Goal: Transaction & Acquisition: Purchase product/service

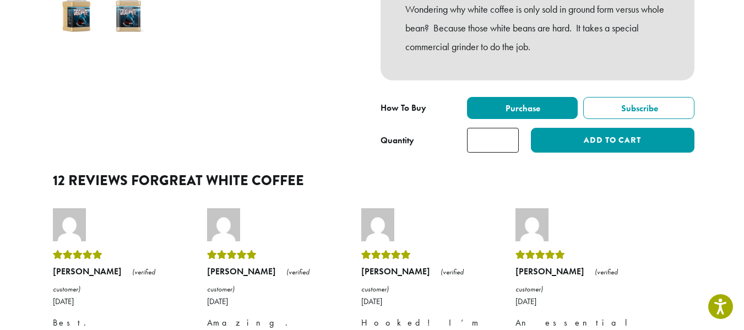
scroll to position [440, 0]
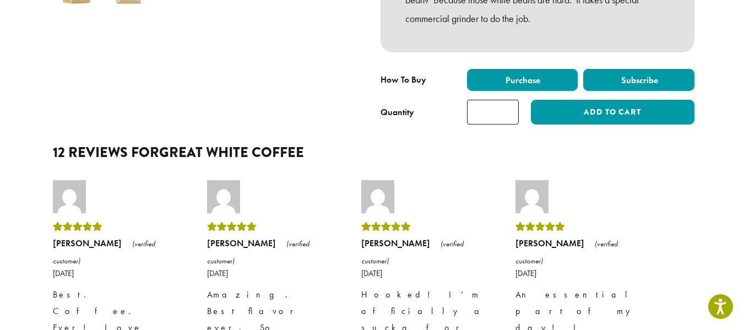
click at [694, 91] on label "Subscribe" at bounding box center [638, 80] width 111 height 22
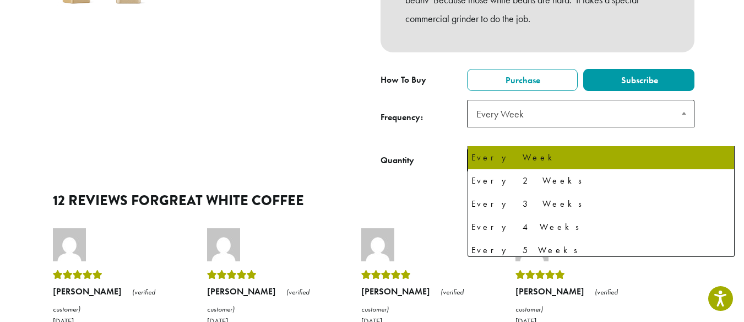
click at [694, 126] on span at bounding box center [683, 112] width 19 height 25
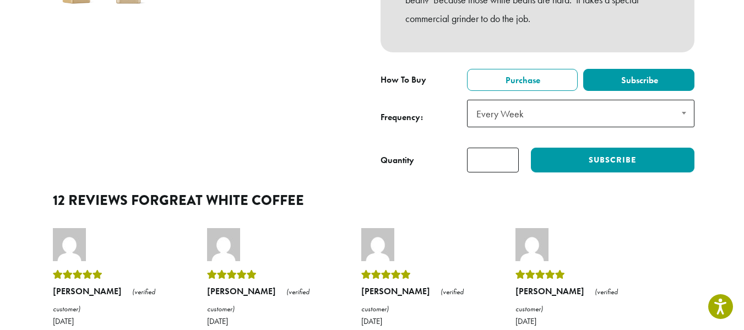
click at [694, 126] on span at bounding box center [683, 112] width 19 height 25
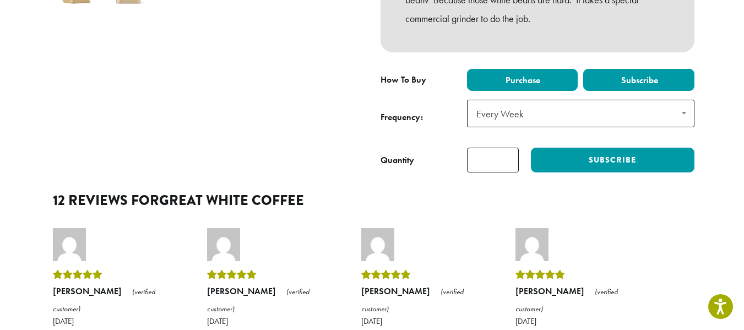
click at [491, 91] on label "Purchase" at bounding box center [522, 80] width 111 height 22
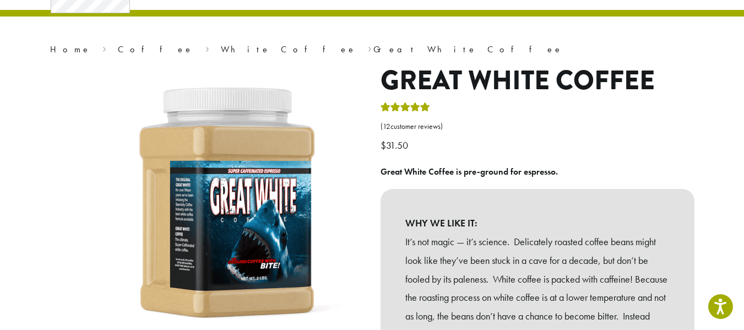
scroll to position [0, 0]
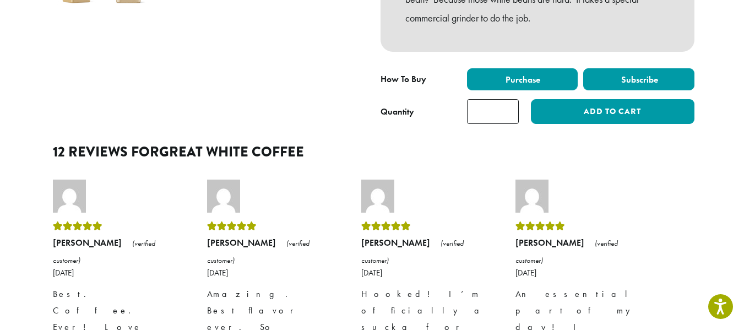
click at [622, 90] on label "Subscribe" at bounding box center [638, 79] width 111 height 22
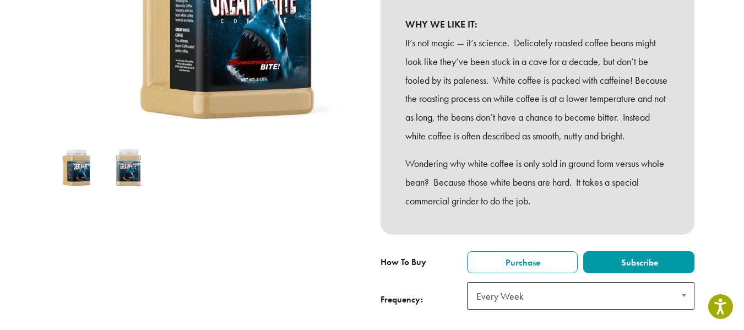
scroll to position [330, 0]
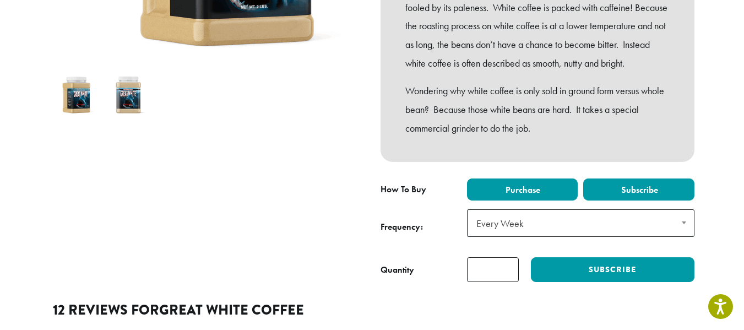
click at [512, 200] on label "Purchase" at bounding box center [522, 189] width 111 height 22
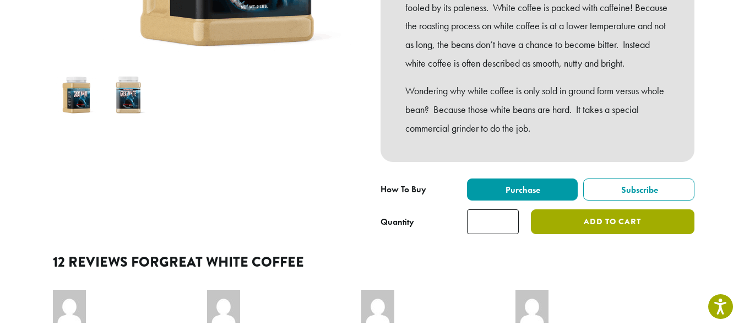
click at [605, 234] on button "Add to cart" at bounding box center [612, 221] width 163 height 25
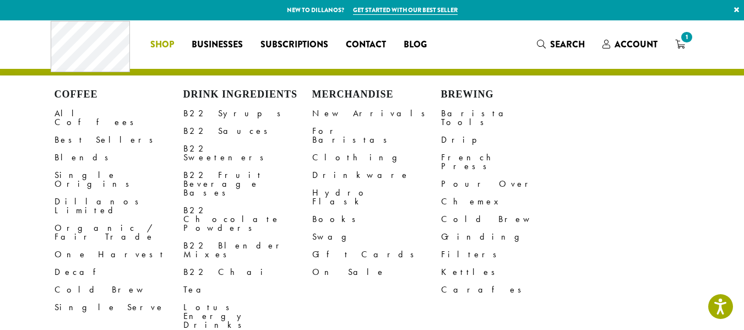
click at [141, 37] on link "Shop" at bounding box center [161, 45] width 41 height 18
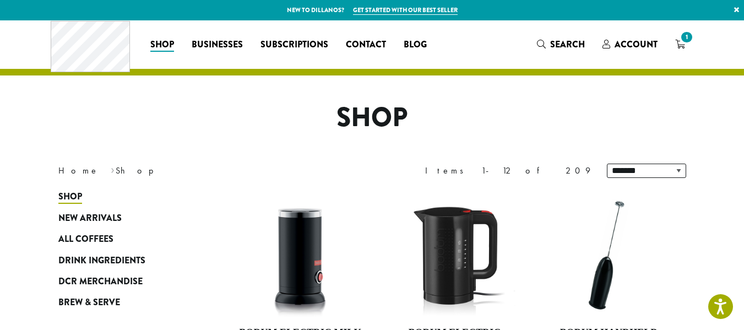
click at [520, 12] on p "New to Dillanos? Get started with our best seller ×" at bounding box center [372, 10] width 744 height 20
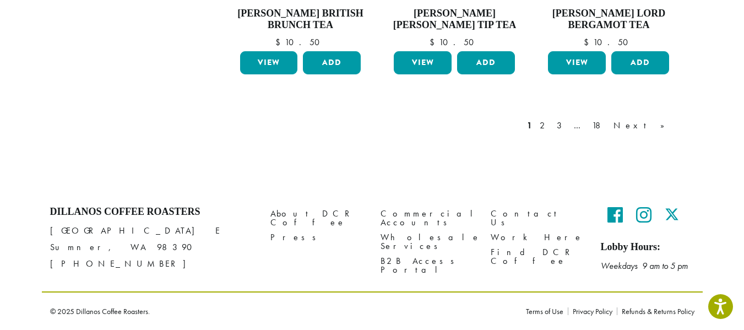
scroll to position [1156, 0]
click at [551, 119] on link "2" at bounding box center [544, 125] width 14 height 13
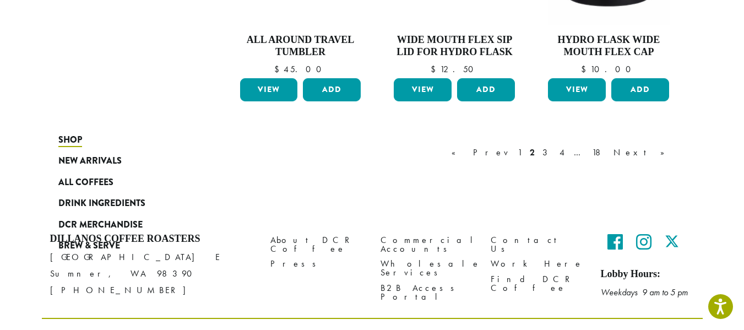
scroll to position [1189, 0]
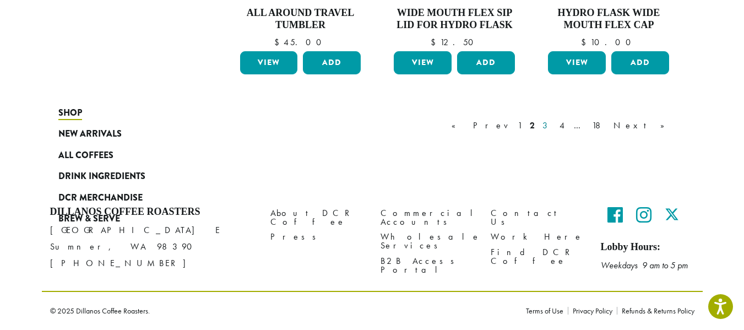
click at [554, 119] on link "3" at bounding box center [547, 125] width 14 height 13
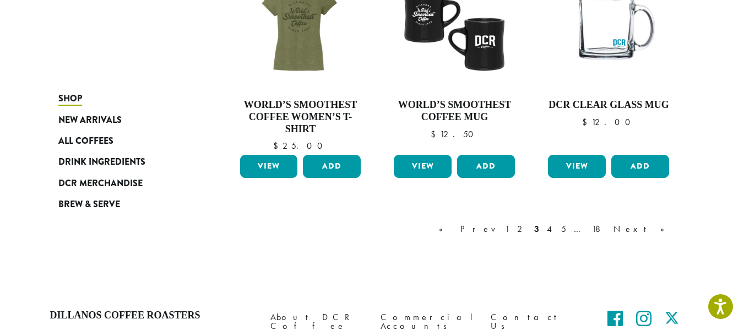
scroll to position [960, 0]
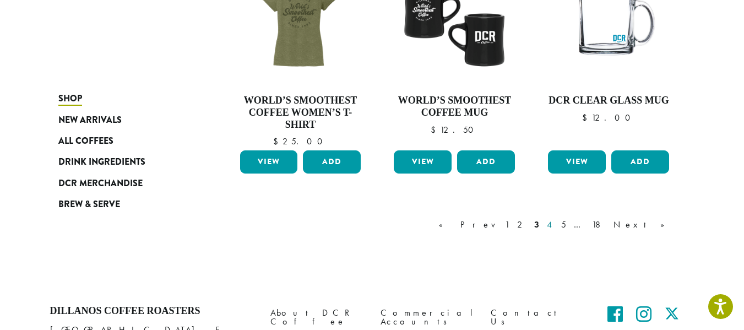
click at [556, 231] on link "4" at bounding box center [549, 224] width 11 height 13
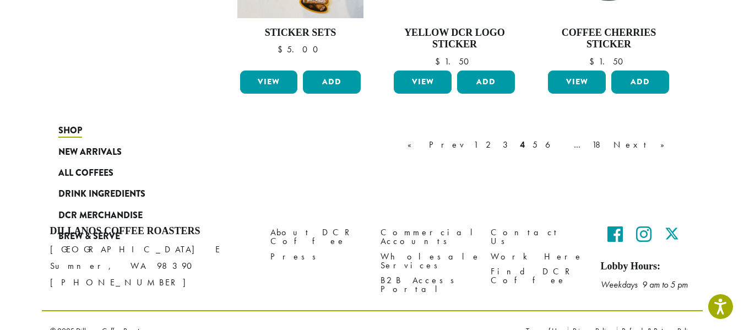
scroll to position [1125, 0]
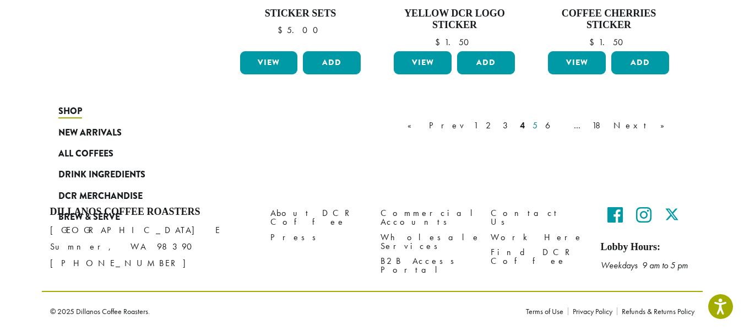
click at [540, 132] on link "5" at bounding box center [534, 125] width 9 height 13
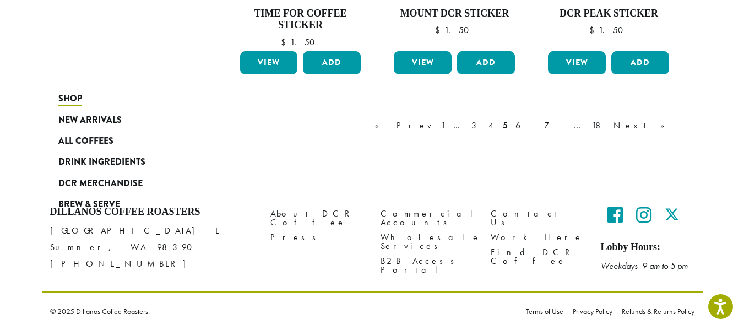
scroll to position [1070, 0]
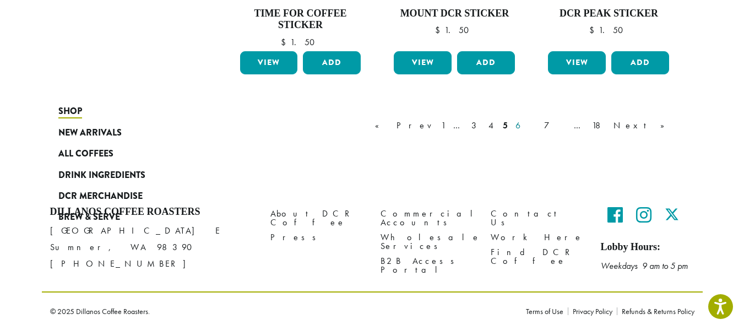
click at [538, 132] on link "6" at bounding box center [525, 125] width 25 height 13
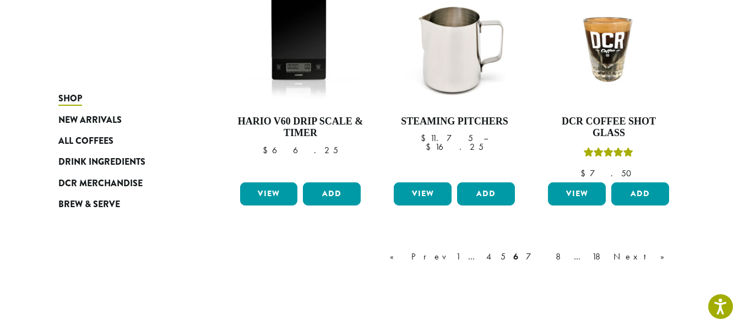
scroll to position [1015, 0]
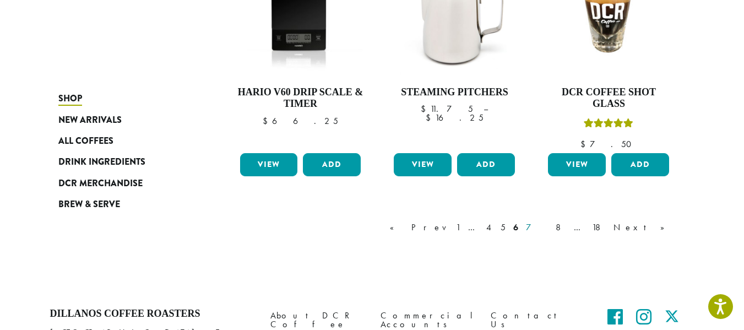
click at [550, 234] on link "7" at bounding box center [537, 227] width 26 height 13
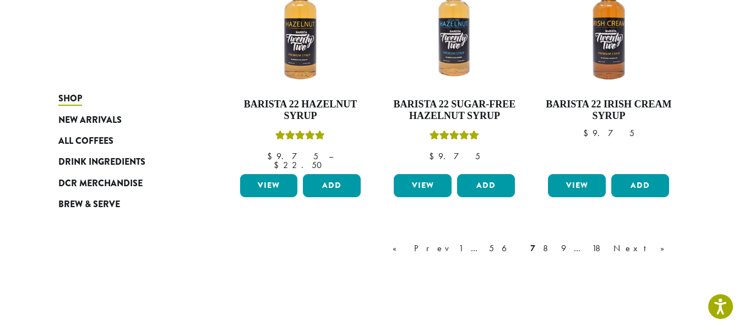
scroll to position [1015, 0]
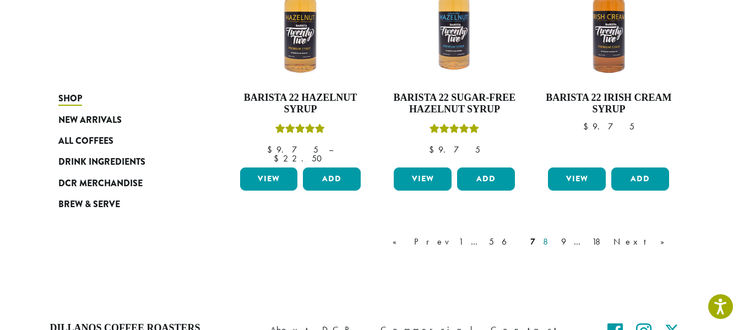
click at [556, 248] on link "8" at bounding box center [548, 241] width 15 height 13
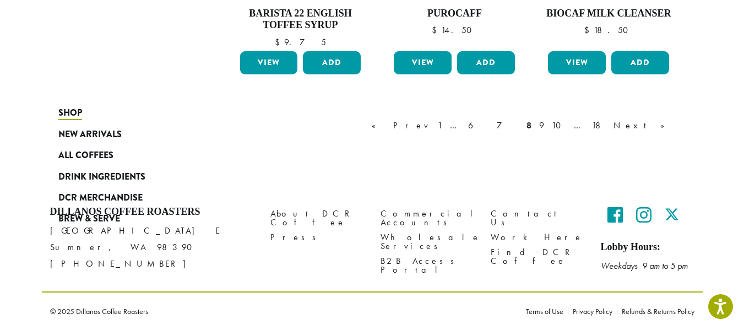
scroll to position [1195, 0]
click at [546, 119] on link "9" at bounding box center [541, 125] width 9 height 13
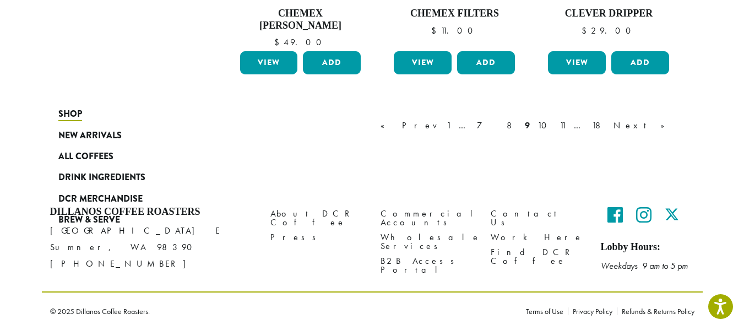
scroll to position [1189, 0]
click at [554, 119] on link "10" at bounding box center [544, 125] width 19 height 13
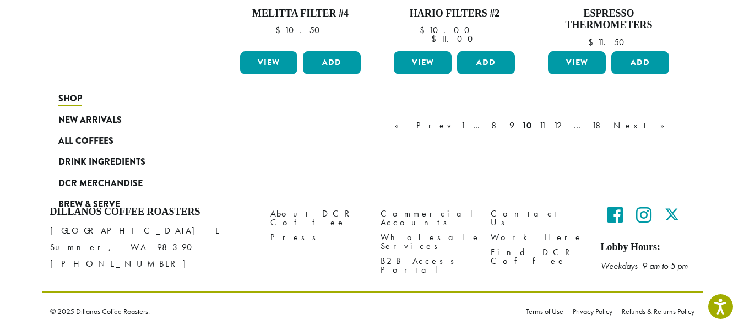
scroll to position [1070, 0]
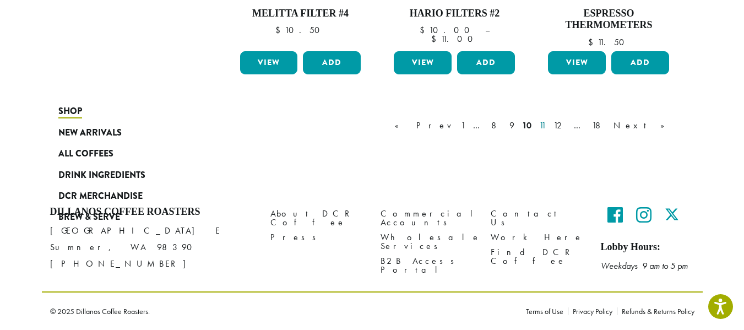
click at [548, 132] on link "11" at bounding box center [542, 125] width 11 height 13
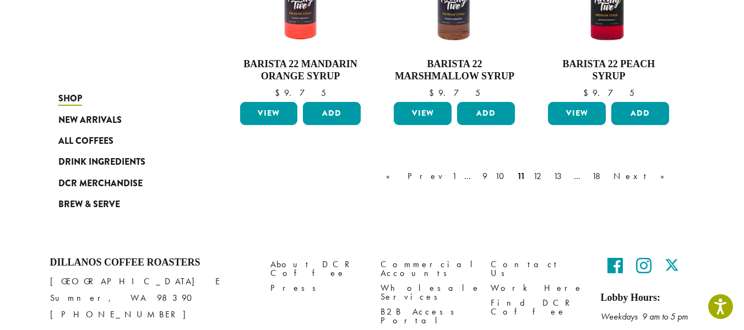
scroll to position [1015, 0]
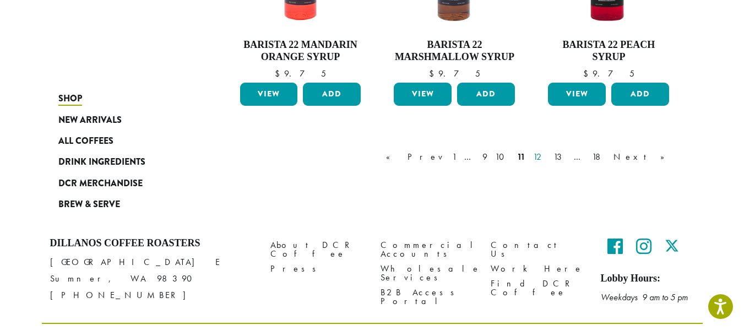
click at [548, 164] on link "12" at bounding box center [539, 156] width 17 height 13
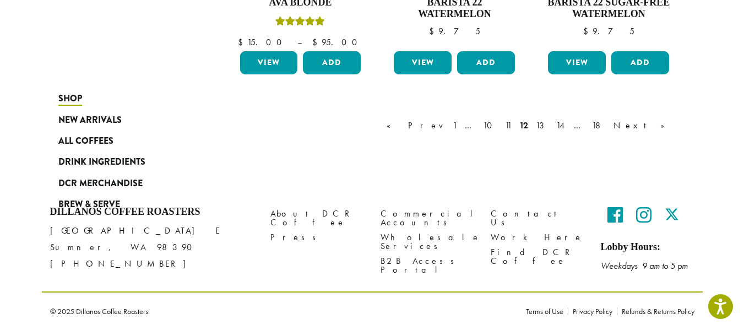
scroll to position [1195, 0]
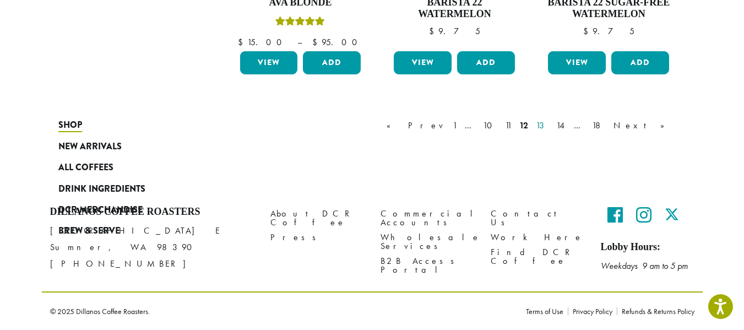
click at [551, 119] on link "13" at bounding box center [541, 125] width 17 height 13
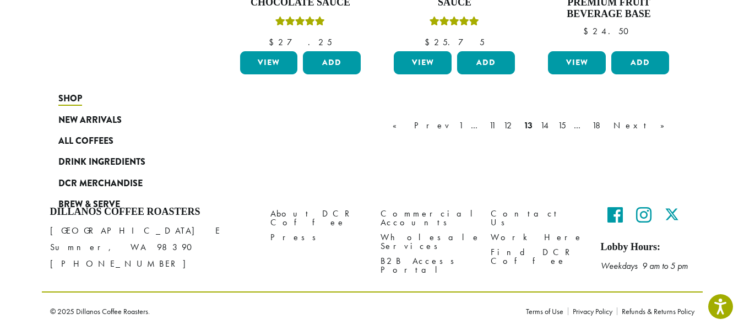
scroll to position [1235, 0]
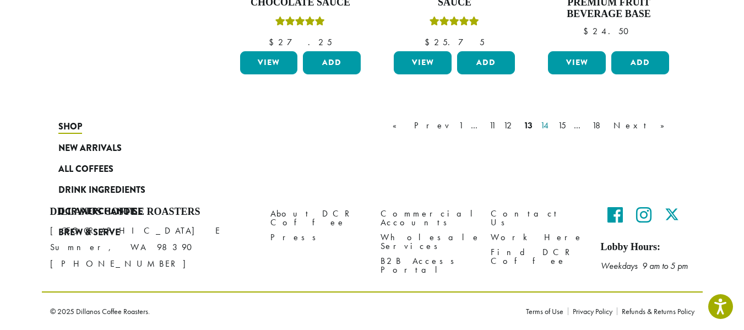
click at [552, 132] on link "14" at bounding box center [545, 125] width 14 height 13
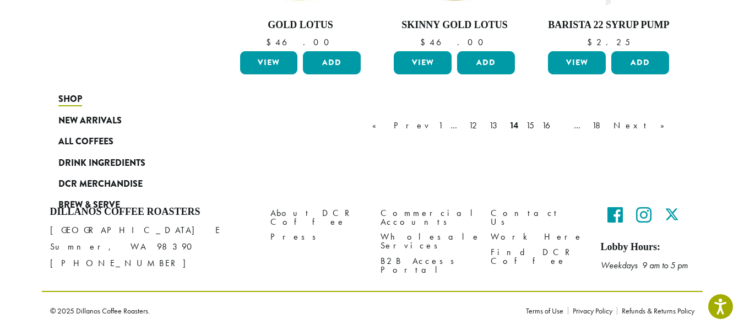
scroll to position [1147, 0]
click at [536, 119] on link "15" at bounding box center [530, 125] width 13 height 13
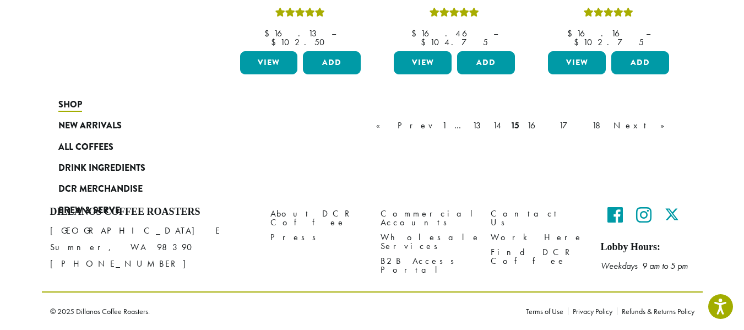
scroll to position [1180, 0]
click at [553, 119] on link "16" at bounding box center [539, 125] width 29 height 13
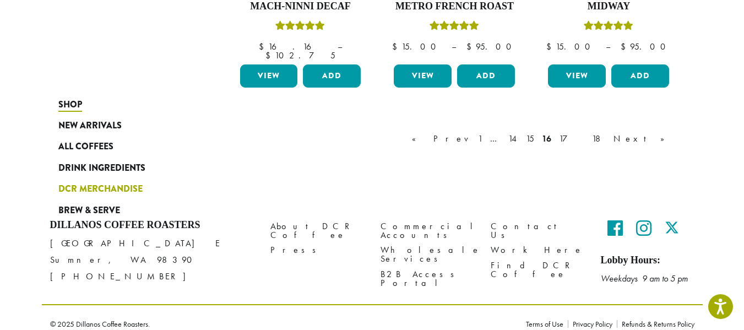
scroll to position [1207, 0]
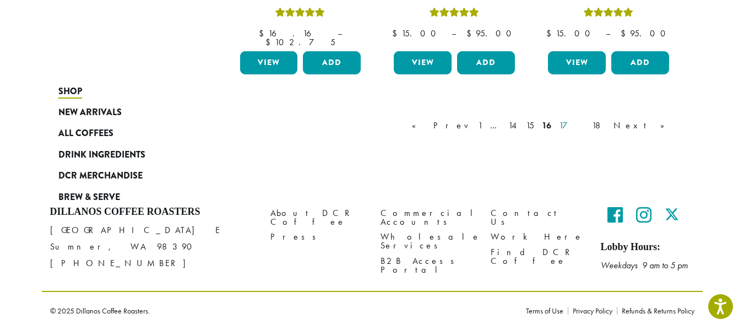
click at [586, 119] on link "17" at bounding box center [572, 125] width 30 height 13
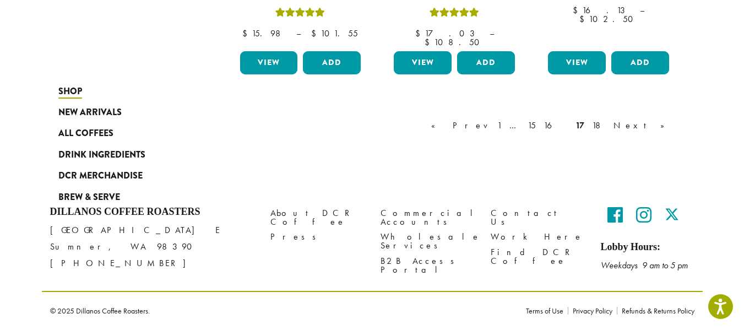
scroll to position [1207, 0]
click at [608, 119] on link "18" at bounding box center [599, 125] width 18 height 13
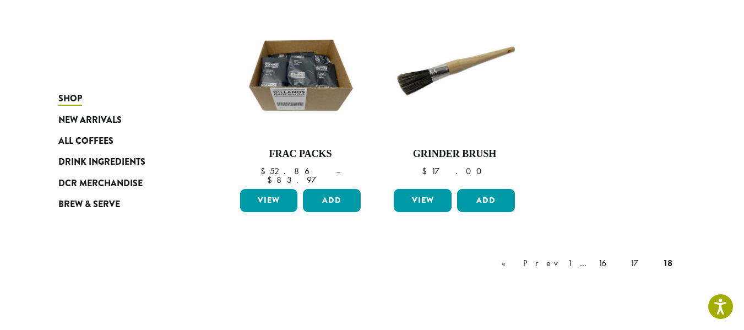
scroll to position [464, 0]
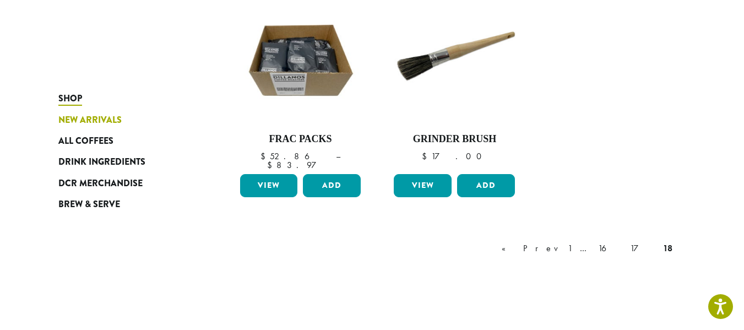
click at [58, 127] on span "New Arrivals" at bounding box center [89, 120] width 63 height 14
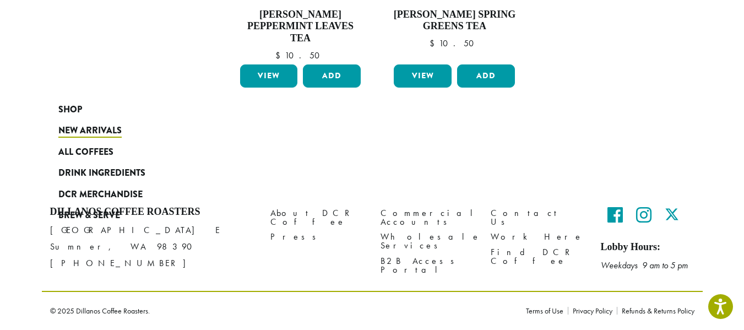
scroll to position [1143, 0]
click at [65, 188] on span "DCR Merchandise" at bounding box center [100, 195] width 84 height 14
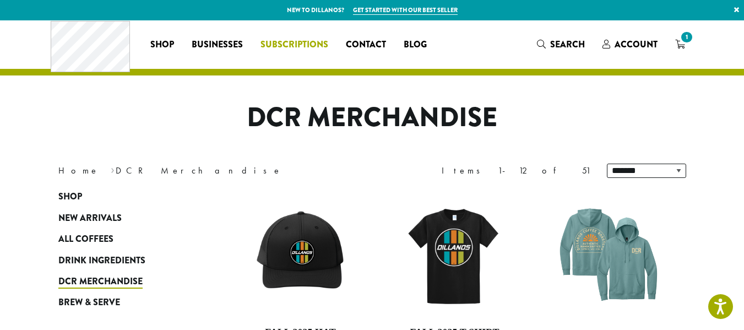
click at [266, 43] on span "Subscriptions" at bounding box center [294, 45] width 68 height 14
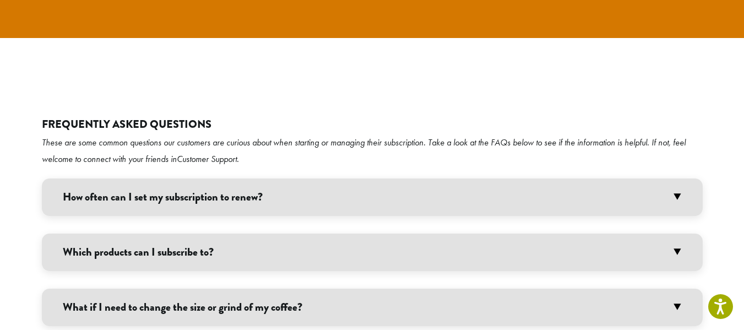
scroll to position [2147, 0]
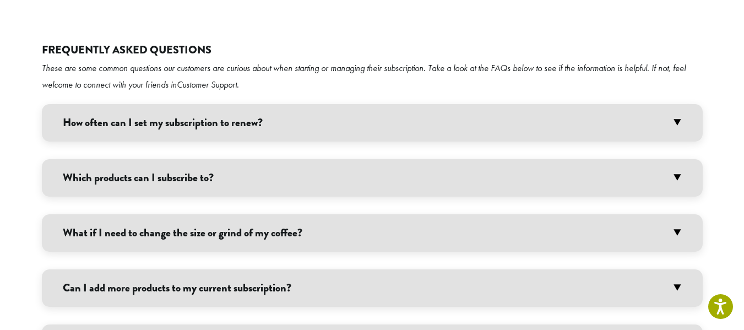
click at [42, 269] on h3 "Can I add more products to my current subscription?" at bounding box center [372, 287] width 661 height 37
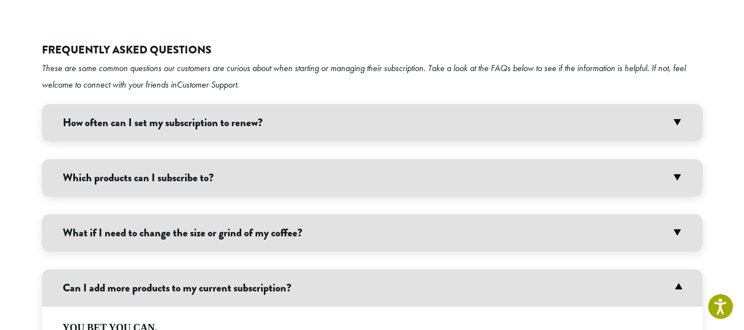
click at [42, 269] on h3 "Can I add more products to my current subscription?" at bounding box center [372, 287] width 661 height 37
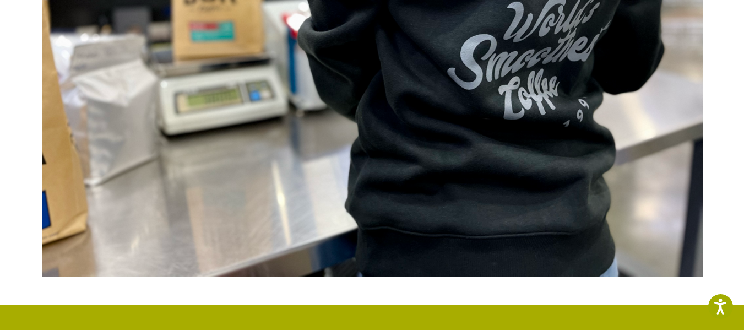
scroll to position [0, 0]
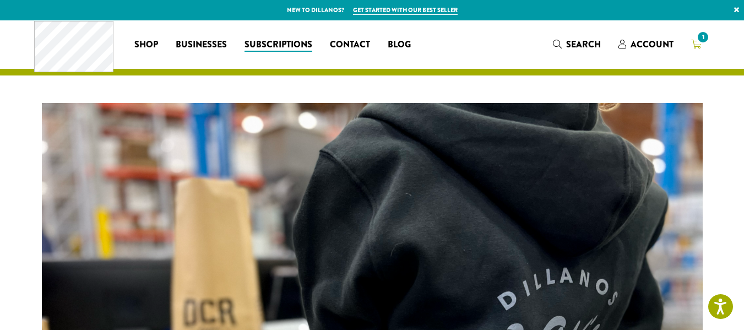
click at [701, 46] on icon "1" at bounding box center [696, 44] width 10 height 9
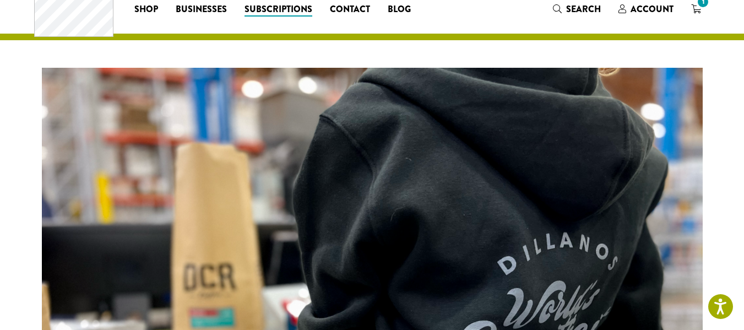
scroll to position [55, 0]
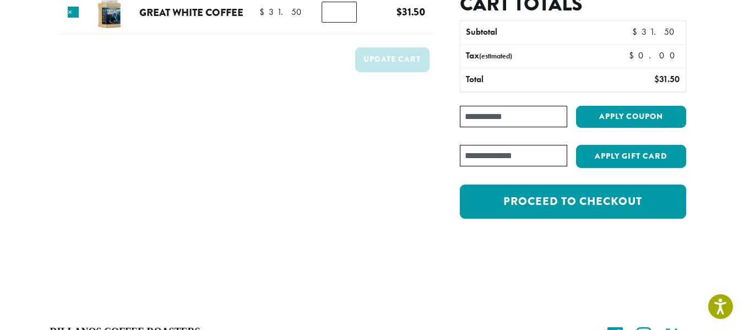
scroll to position [110, 0]
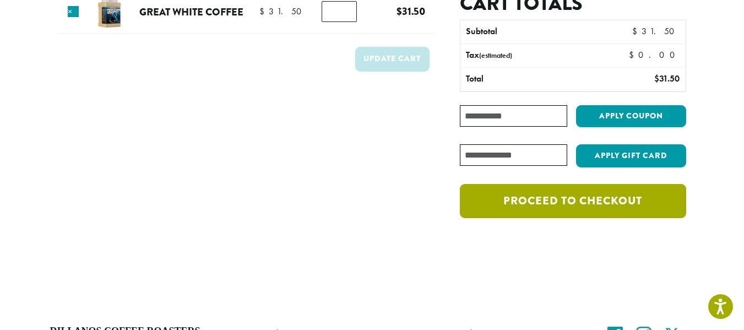
click at [609, 218] on link "Proceed to checkout" at bounding box center [573, 201] width 226 height 34
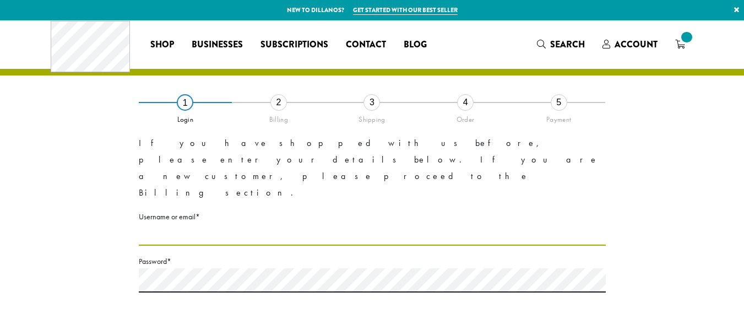
click at [279, 224] on input "Username or email * Required" at bounding box center [372, 234] width 467 height 21
type input "**********"
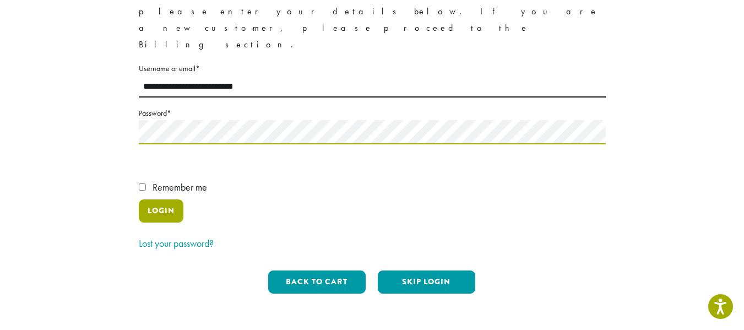
scroll to position [165, 0]
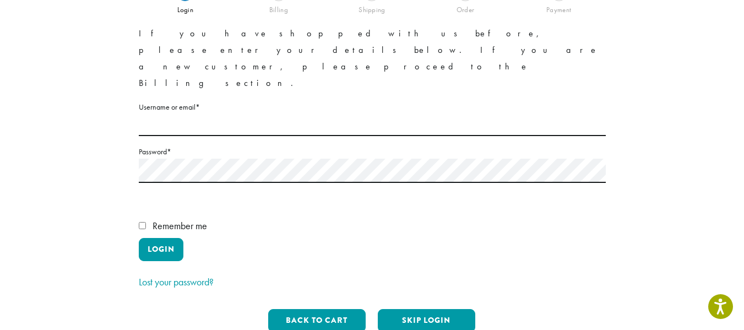
scroll to position [165, 0]
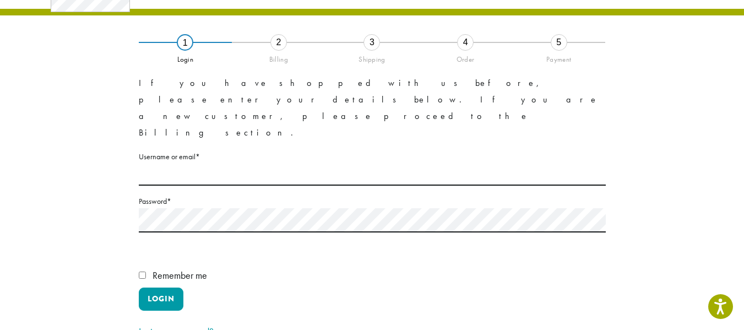
scroll to position [55, 0]
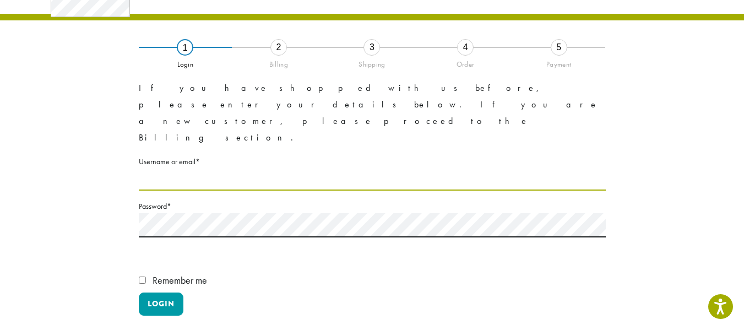
click at [213, 169] on input "Username or email * Required" at bounding box center [372, 179] width 467 height 21
type input "**********"
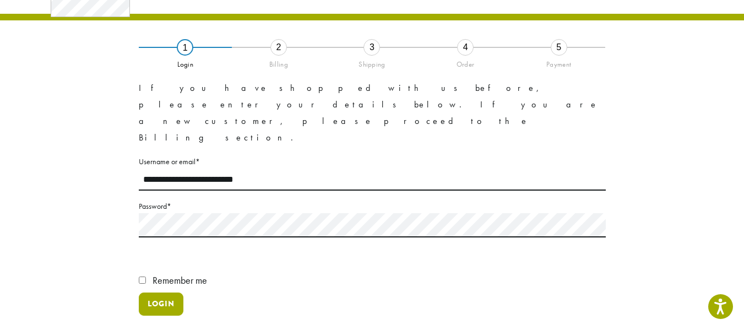
click at [165, 292] on button "Login" at bounding box center [161, 303] width 45 height 23
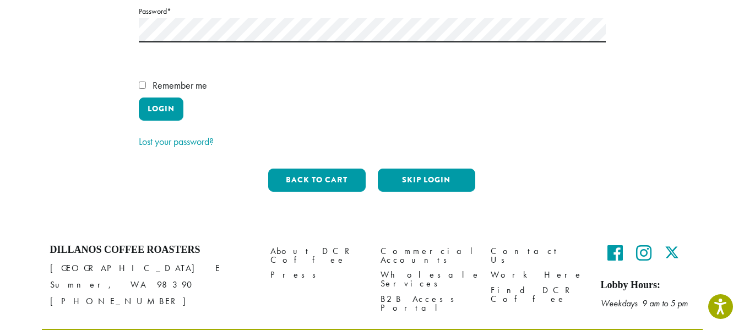
scroll to position [324, 0]
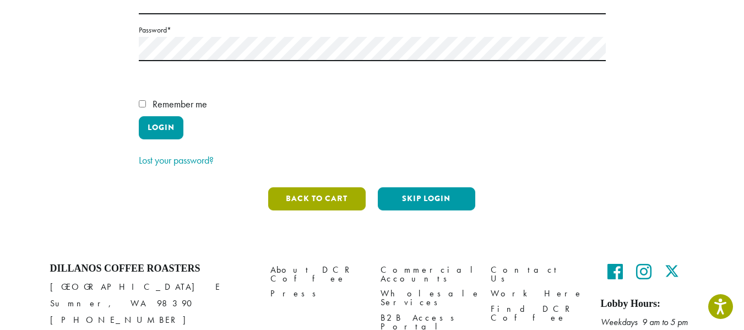
click at [330, 187] on button "Back to cart" at bounding box center [316, 198] width 97 height 23
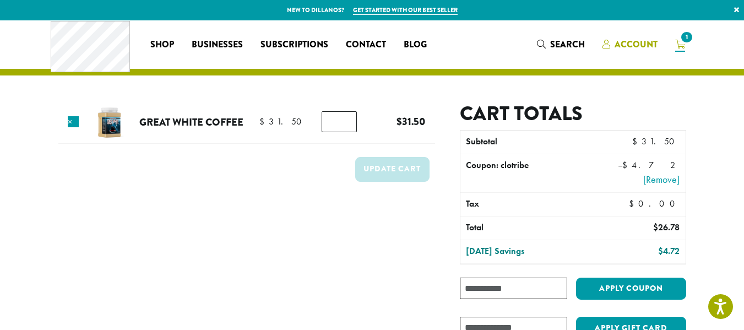
click at [652, 44] on span "Account" at bounding box center [635, 44] width 43 height 13
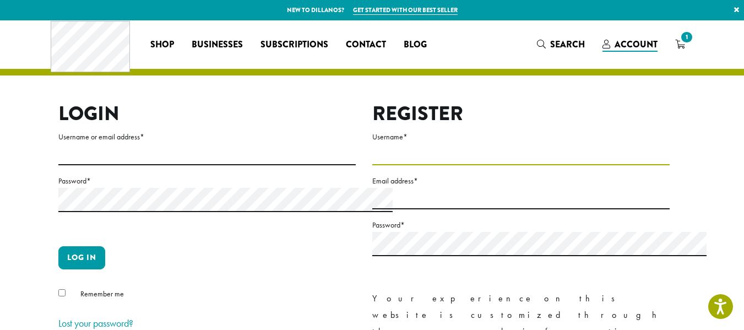
click at [384, 165] on input "Username *" at bounding box center [520, 154] width 297 height 21
type input "**********"
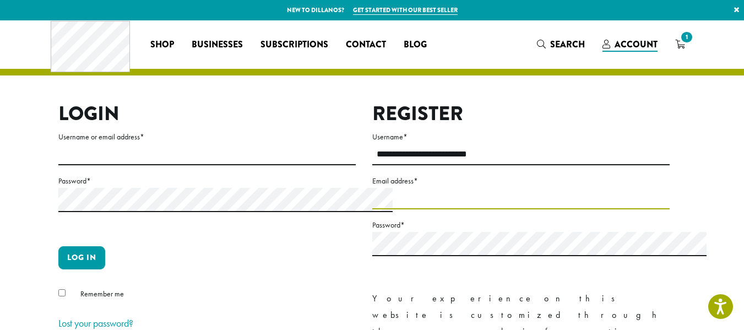
type input "**********"
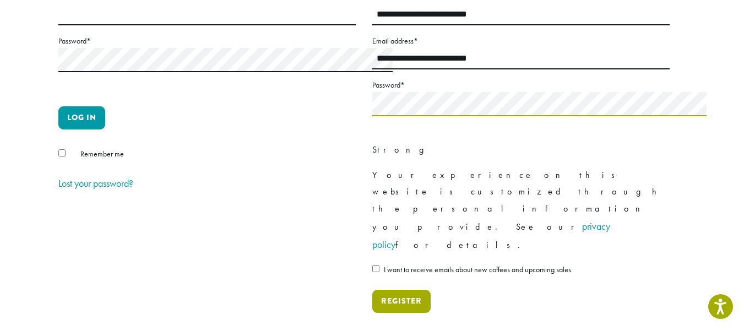
scroll to position [165, 0]
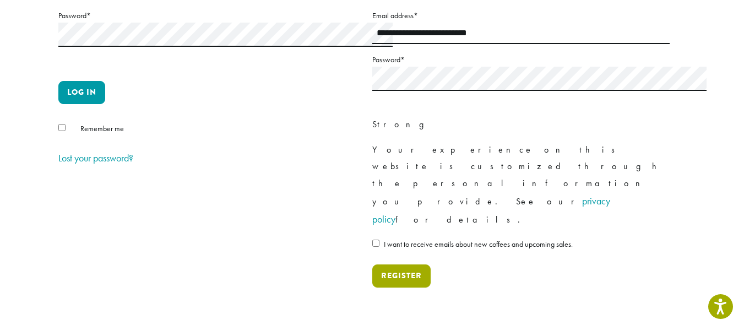
click at [403, 264] on button "Register" at bounding box center [401, 275] width 58 height 23
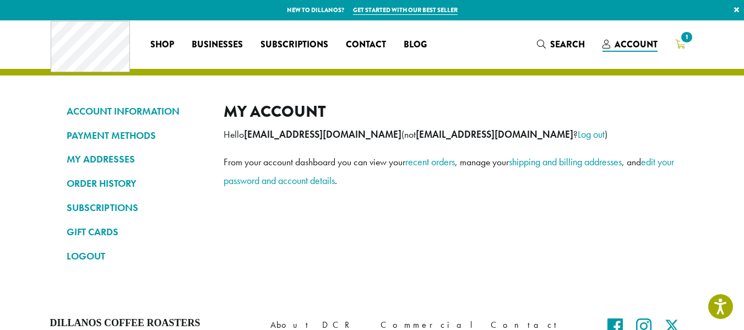
click at [694, 43] on span "1" at bounding box center [686, 37] width 15 height 15
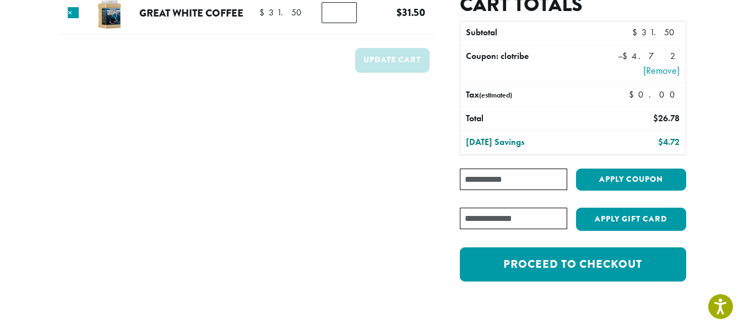
scroll to position [110, 0]
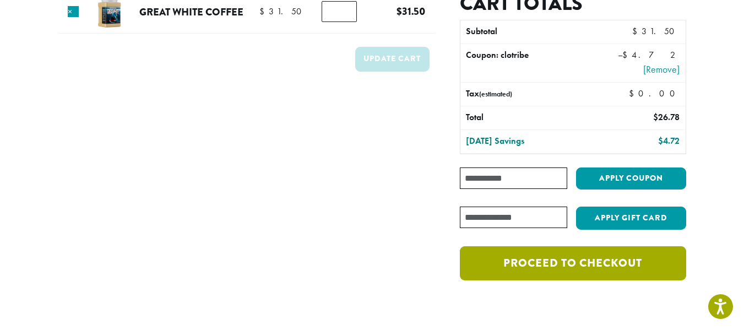
click at [595, 280] on link "Proceed to checkout" at bounding box center [573, 263] width 226 height 34
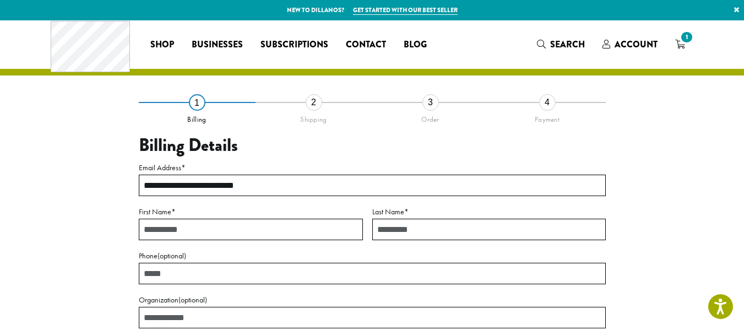
click at [173, 240] on input "First Name *" at bounding box center [251, 229] width 224 height 21
type input "*******"
type input "**********"
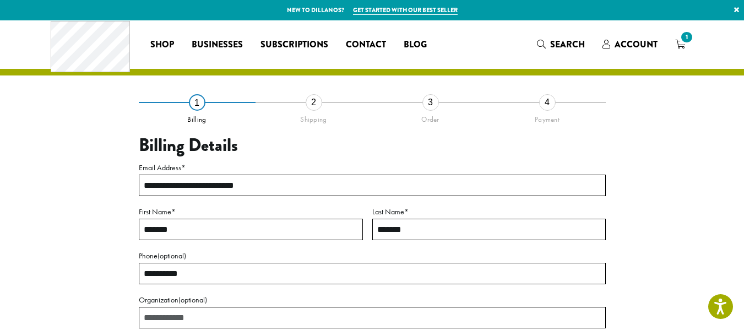
type input "********"
select select "**"
type input "*****"
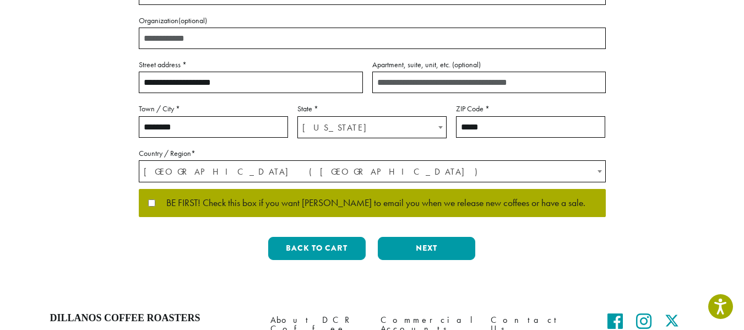
drag, startPoint x: 232, startPoint y: 115, endPoint x: 128, endPoint y: 122, distance: 104.3
click at [128, 122] on div "**********" at bounding box center [372, 46] width 628 height 446
type input "*"
type input "**********"
click at [401, 93] on input "Apartment, suite, unit, etc. (optional)" at bounding box center [488, 82] width 233 height 21
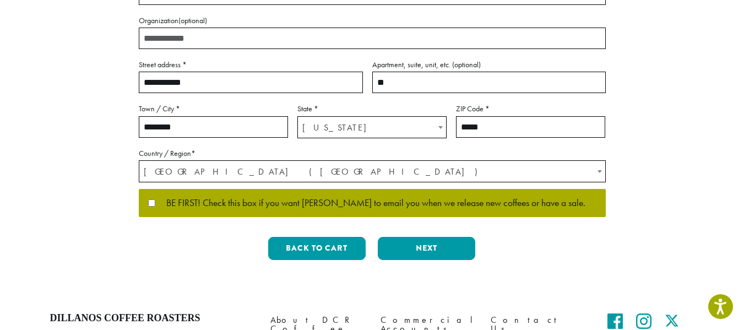
type input "**"
click at [154, 208] on label "BE FIRST! Check this box if you want Dillanos to email you when we release new …" at bounding box center [372, 203] width 448 height 10
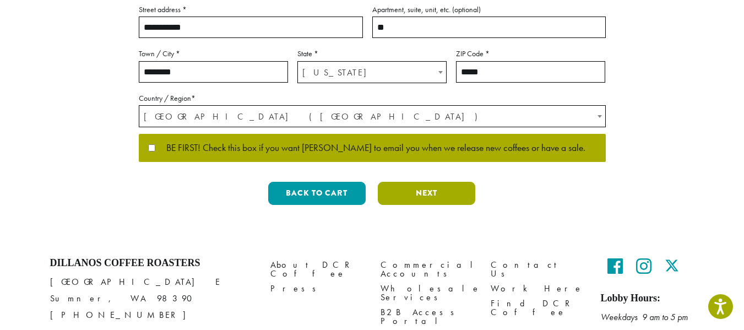
click at [411, 205] on button "Next" at bounding box center [426, 193] width 97 height 23
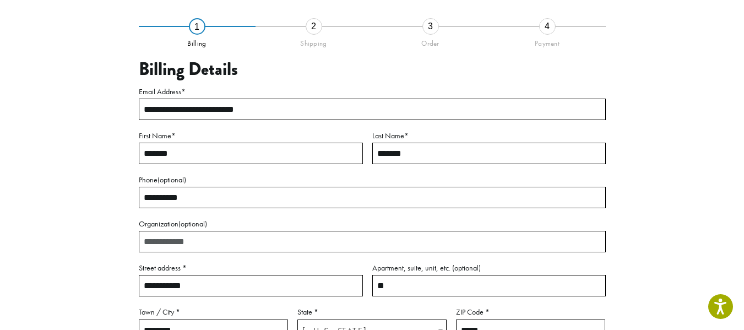
scroll to position [68, 0]
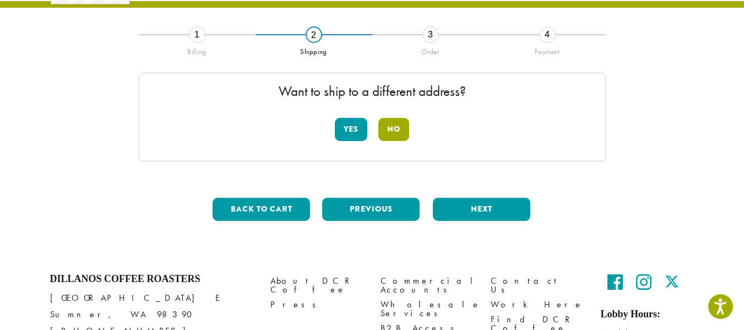
click at [393, 130] on button "No" at bounding box center [393, 129] width 31 height 23
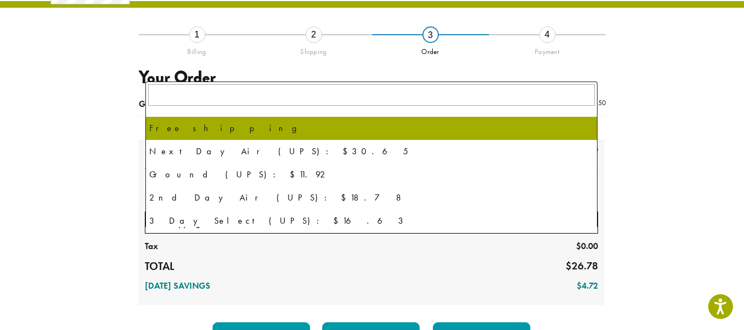
click at [587, 233] on span at bounding box center [591, 222] width 11 height 21
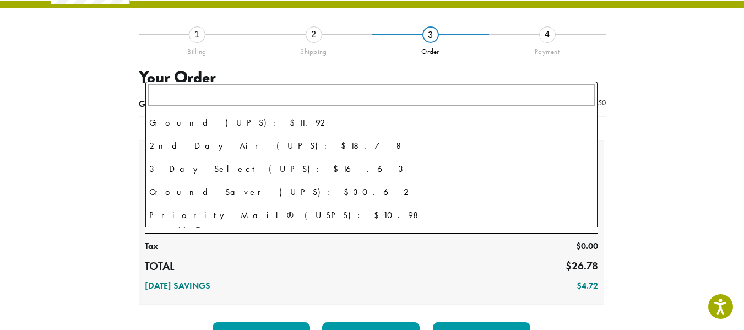
scroll to position [37, 0]
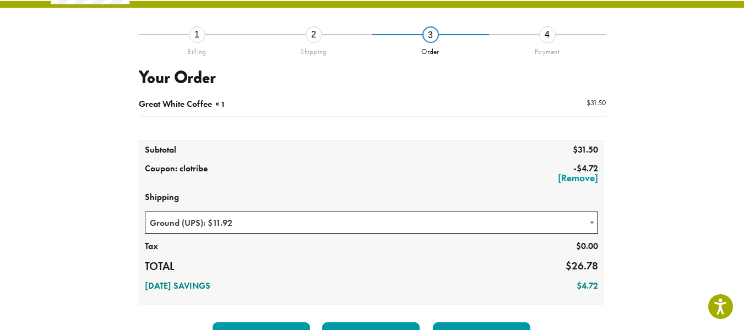
select select "********"
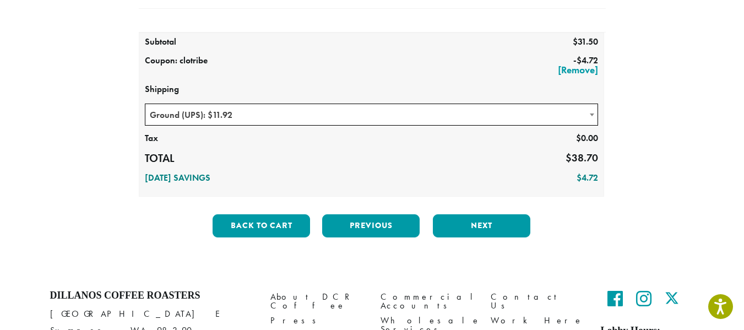
scroll to position [178, 0]
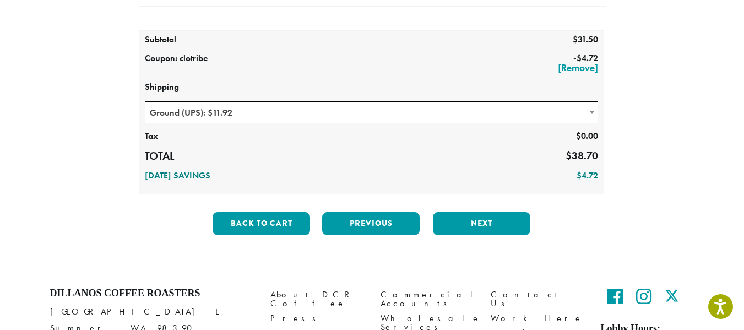
click at [597, 123] on span "Ground (UPS): $11.92" at bounding box center [372, 112] width 454 height 22
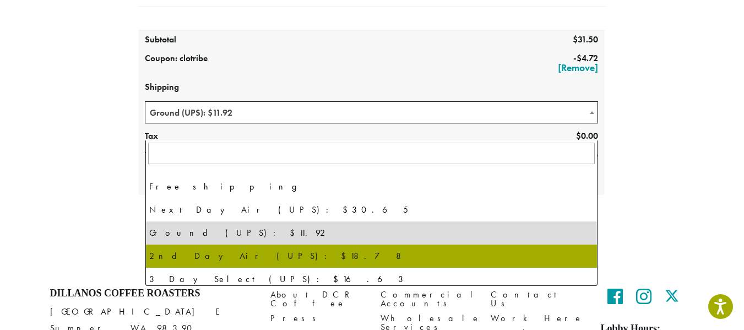
scroll to position [55, 0]
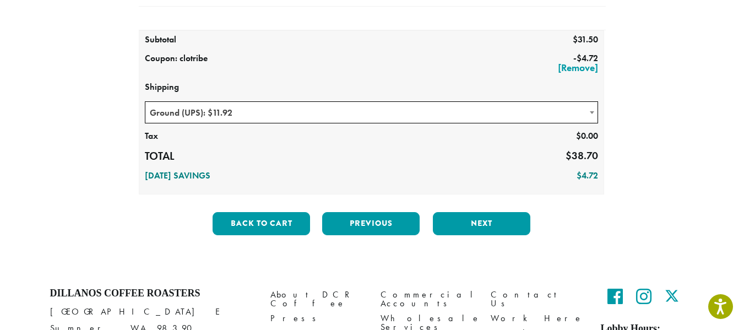
click at [669, 160] on div "**********" at bounding box center [372, 84] width 628 height 320
click at [480, 235] on button "Next" at bounding box center [481, 223] width 97 height 23
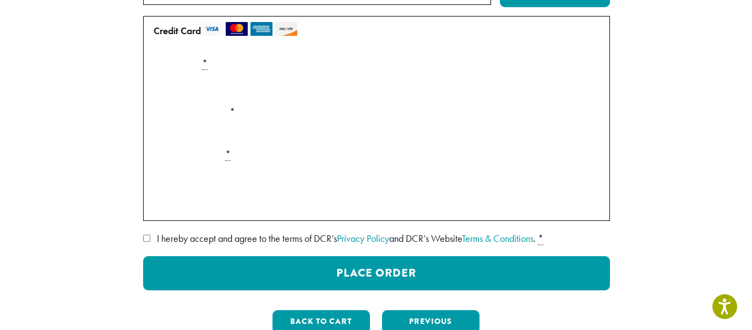
scroll to position [178, 0]
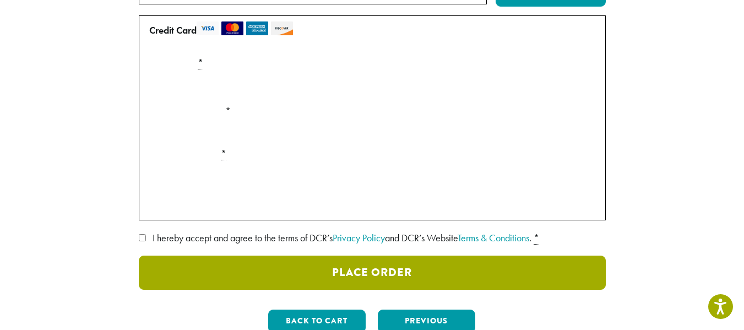
click at [395, 290] on button "Place Order" at bounding box center [372, 272] width 467 height 34
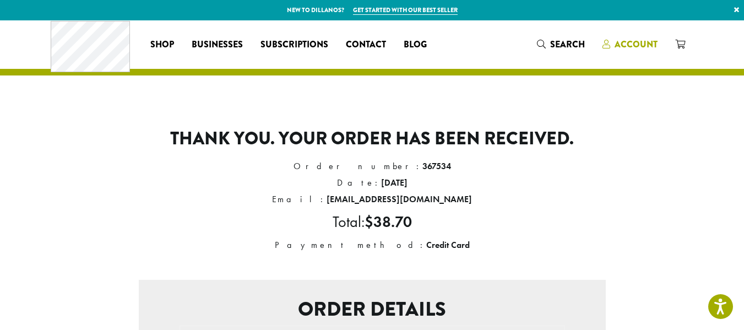
click at [651, 45] on span "Account" at bounding box center [635, 44] width 43 height 13
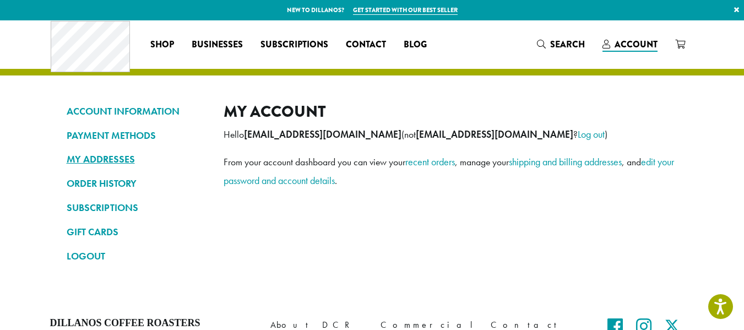
click at [67, 161] on link "MY ADDRESSES" at bounding box center [137, 159] width 140 height 19
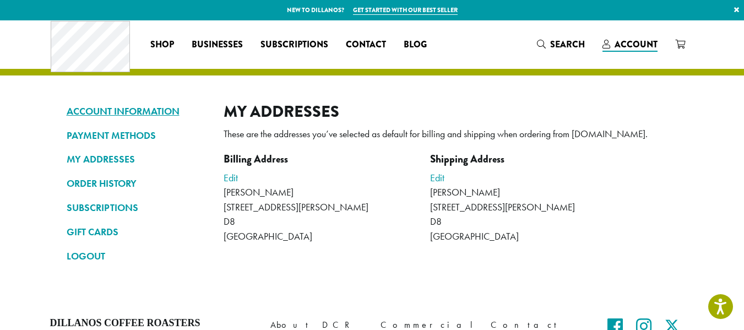
click at [67, 112] on link "ACCOUNT INFORMATION" at bounding box center [137, 111] width 140 height 19
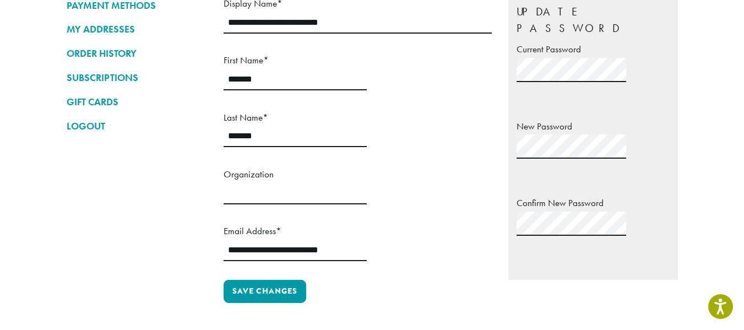
scroll to position [110, 0]
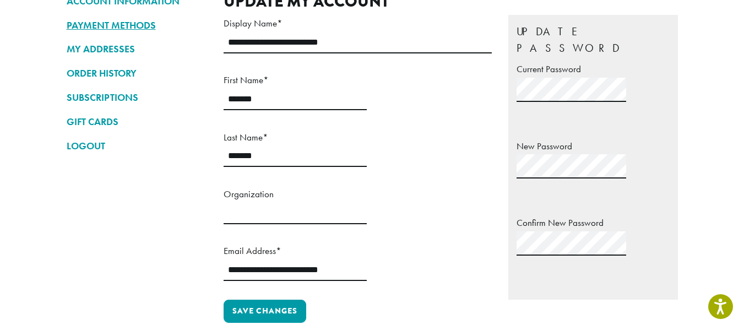
click at [70, 27] on link "PAYMENT METHODS" at bounding box center [137, 25] width 140 height 19
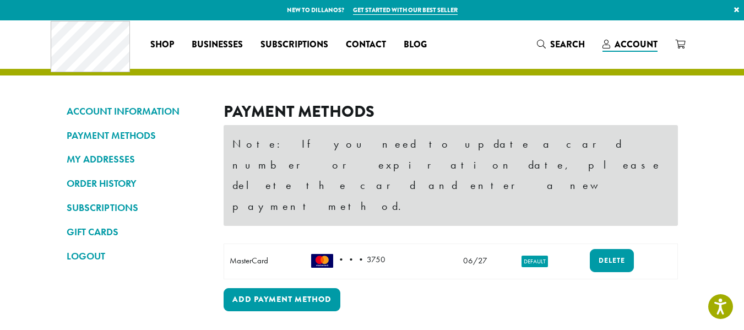
click at [548, 255] on mark "Default" at bounding box center [534, 261] width 26 height 12
click at [311, 254] on img at bounding box center [322, 261] width 22 height 14
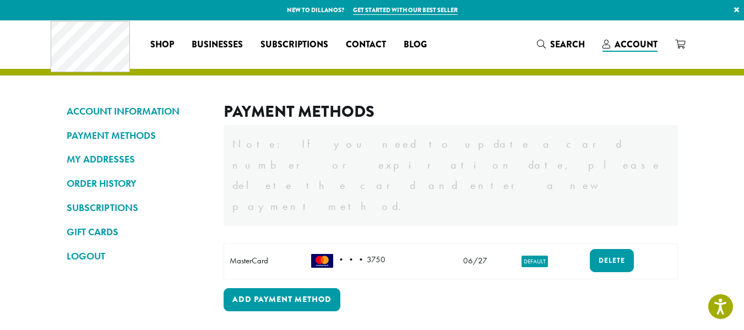
drag, startPoint x: 227, startPoint y: 232, endPoint x: 255, endPoint y: 236, distance: 29.0
click at [230, 254] on div "MasterCard" at bounding box center [265, 260] width 70 height 12
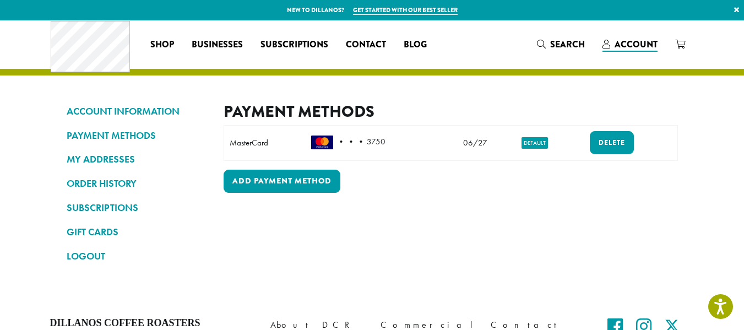
click at [344, 155] on td "• • • 3750" at bounding box center [376, 143] width 140 height 35
drag, startPoint x: 439, startPoint y: 150, endPoint x: 533, endPoint y: 149, distance: 94.7
click at [442, 150] on td "• • • 3750" at bounding box center [376, 143] width 140 height 35
click at [548, 149] on mark "Default" at bounding box center [534, 143] width 26 height 12
click at [67, 184] on link "ORDER HISTORY" at bounding box center [137, 183] width 140 height 19
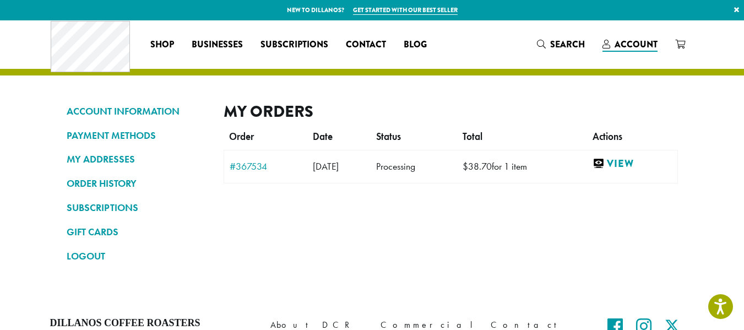
click at [70, 213] on link "SUBSCRIPTIONS" at bounding box center [137, 207] width 140 height 19
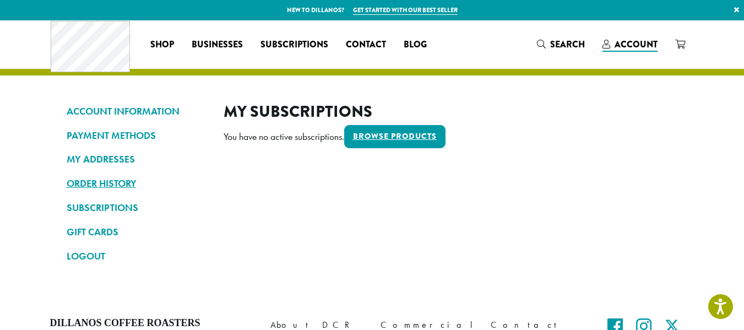
click at [84, 187] on link "ORDER HISTORY" at bounding box center [137, 183] width 140 height 19
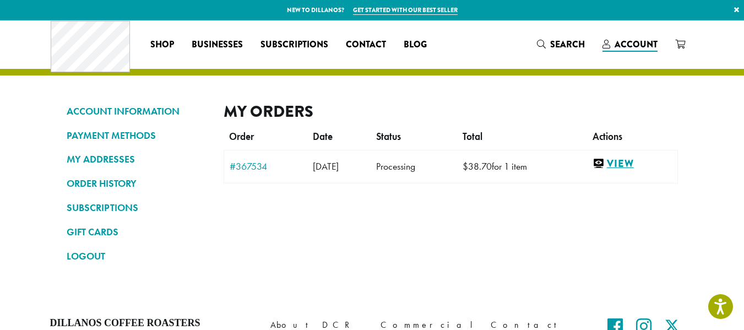
click at [663, 171] on link "View" at bounding box center [631, 164] width 79 height 14
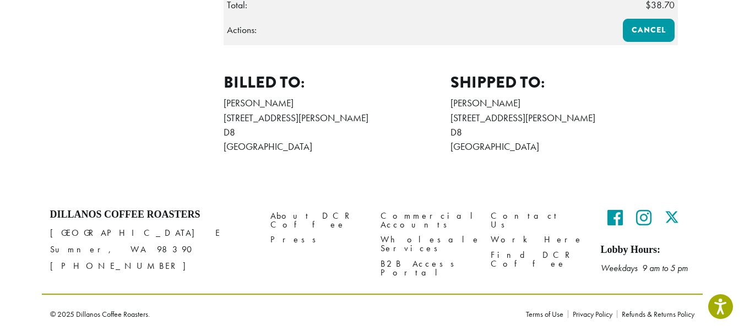
scroll to position [404, 0]
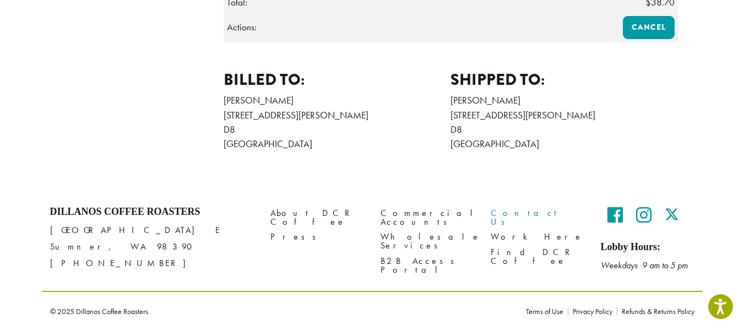
click at [526, 206] on link "Contact Us" at bounding box center [538, 218] width 94 height 24
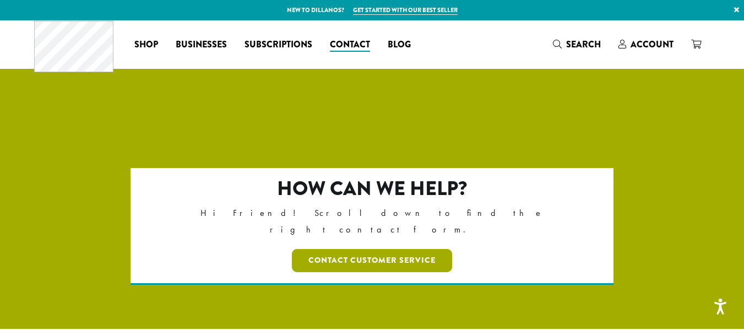
click at [366, 249] on link "Contact Customer Service" at bounding box center [372, 260] width 160 height 23
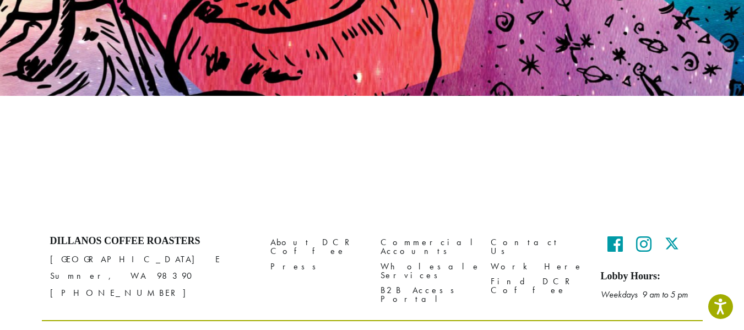
scroll to position [246, 0]
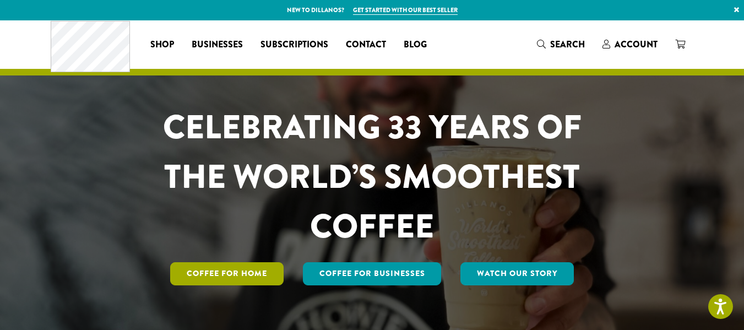
click at [190, 285] on link "Coffee for Home" at bounding box center [226, 273] width 113 height 23
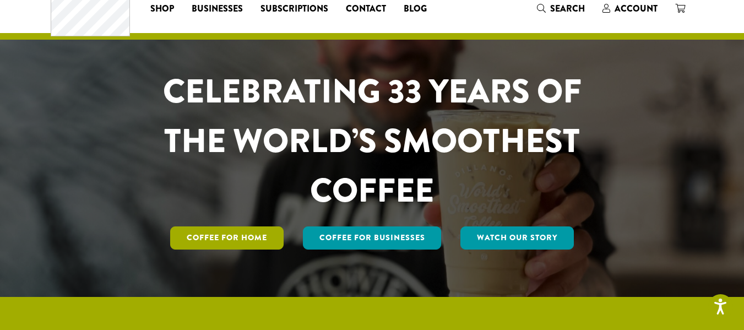
scroll to position [55, 0]
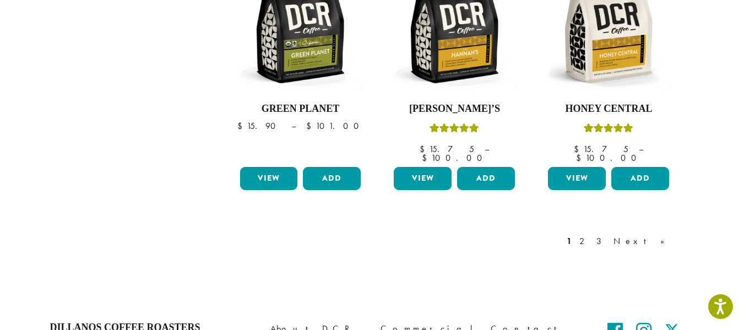
scroll to position [771, 0]
